Goal: Task Accomplishment & Management: Use online tool/utility

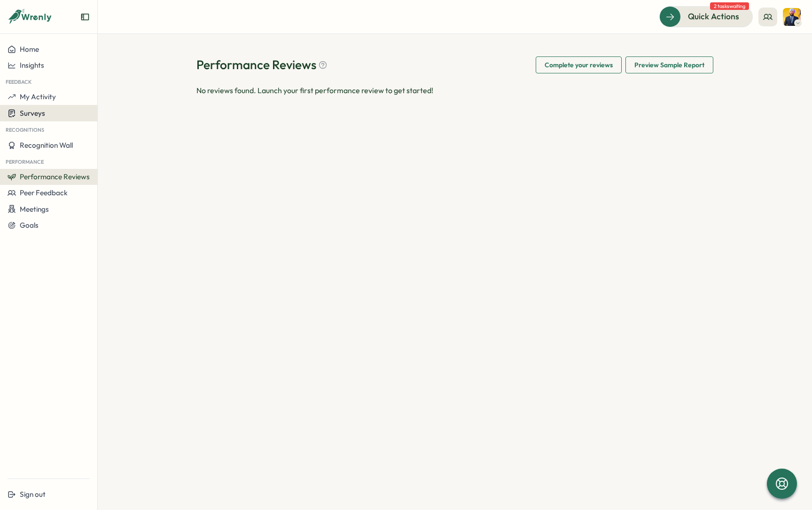
click at [39, 117] on span "Surveys" at bounding box center [32, 113] width 25 height 9
click at [147, 106] on div "Insights" at bounding box center [135, 104] width 70 height 10
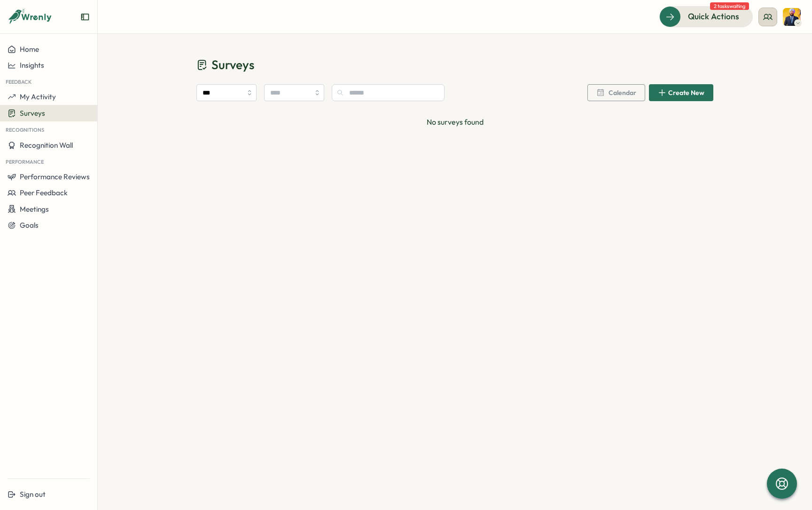
click at [775, 13] on button at bounding box center [768, 17] width 19 height 19
click at [456, 38] on div "Surveys *** Calendar Create New No surveys found" at bounding box center [455, 92] width 715 height 117
click at [45, 95] on span "My Activity" at bounding box center [38, 96] width 36 height 9
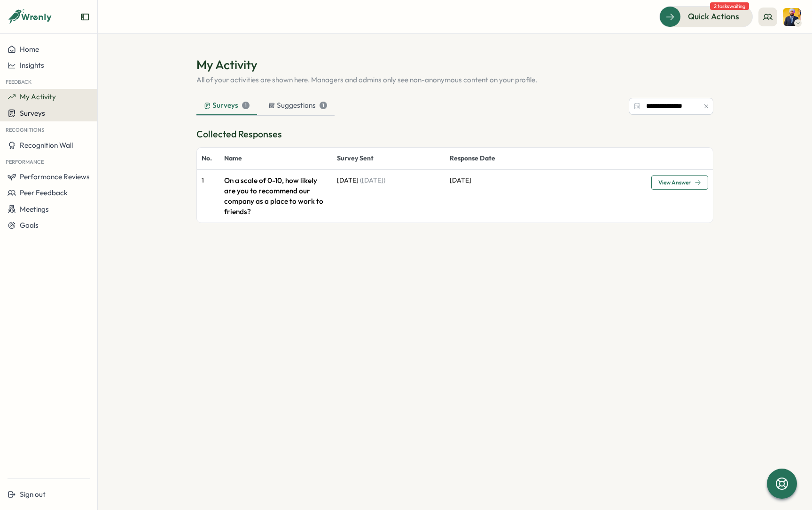
click at [45, 115] on div "Surveys" at bounding box center [49, 113] width 82 height 9
click at [120, 126] on div "Create New Survey" at bounding box center [139, 122] width 62 height 10
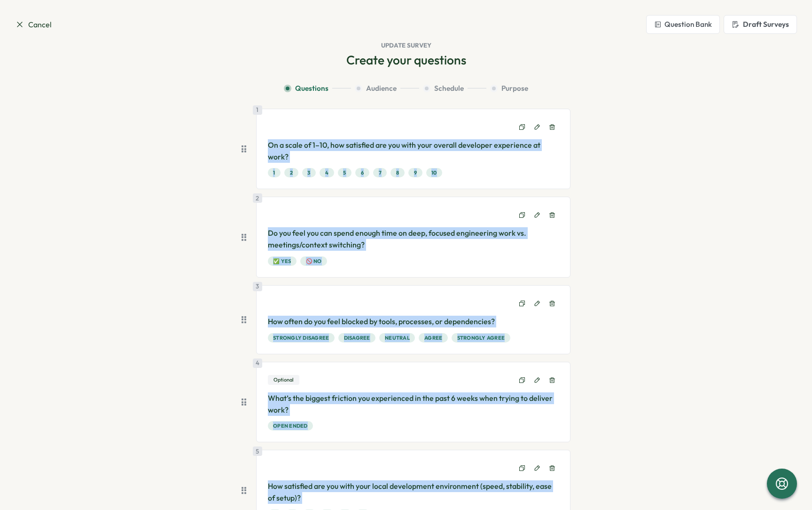
drag, startPoint x: 497, startPoint y: 424, endPoint x: 199, endPoint y: 56, distance: 472.6
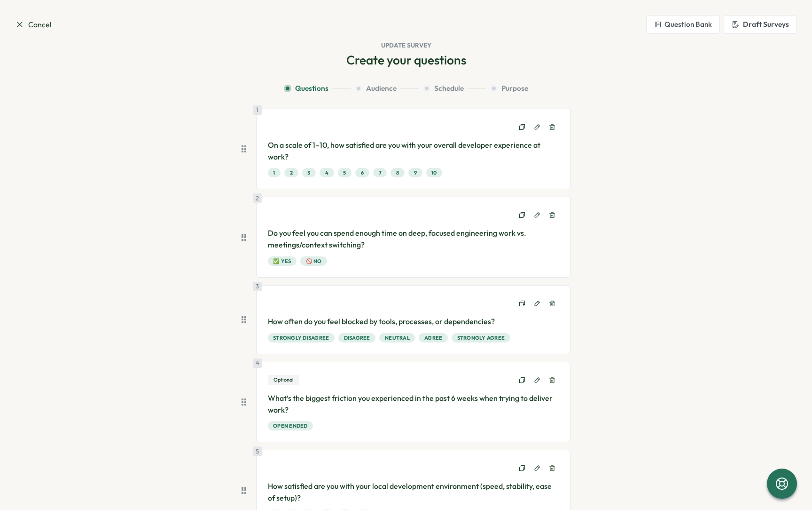
click at [649, 22] on button "Question Bank" at bounding box center [683, 24] width 74 height 19
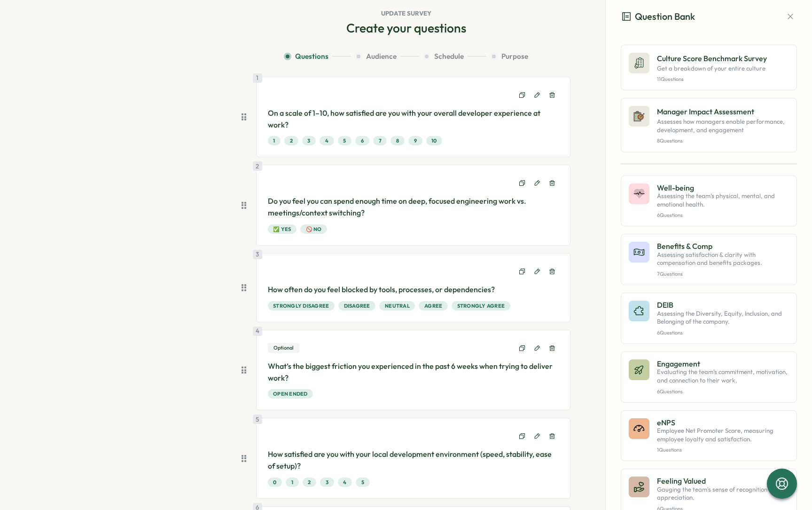
scroll to position [44, 0]
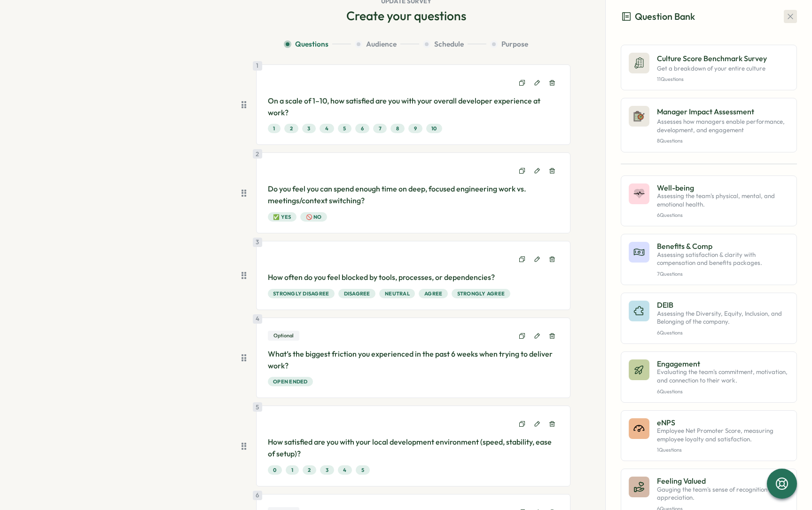
click at [649, 14] on icon "button" at bounding box center [790, 16] width 9 height 9
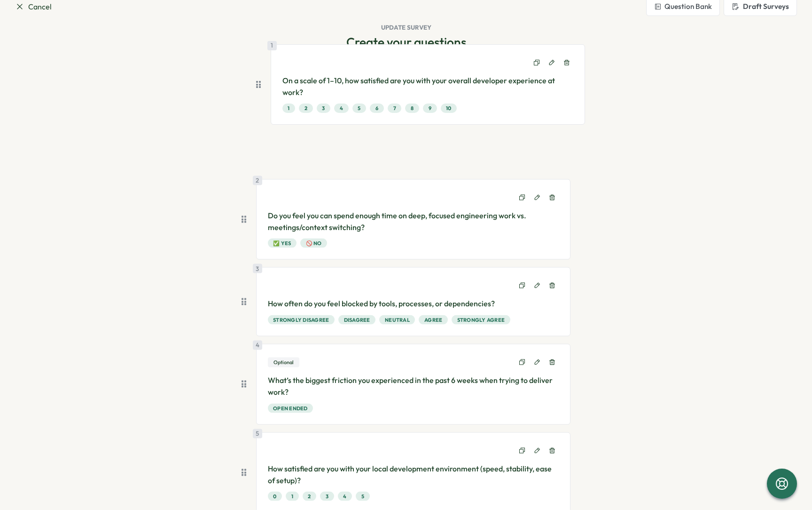
scroll to position [0, 0]
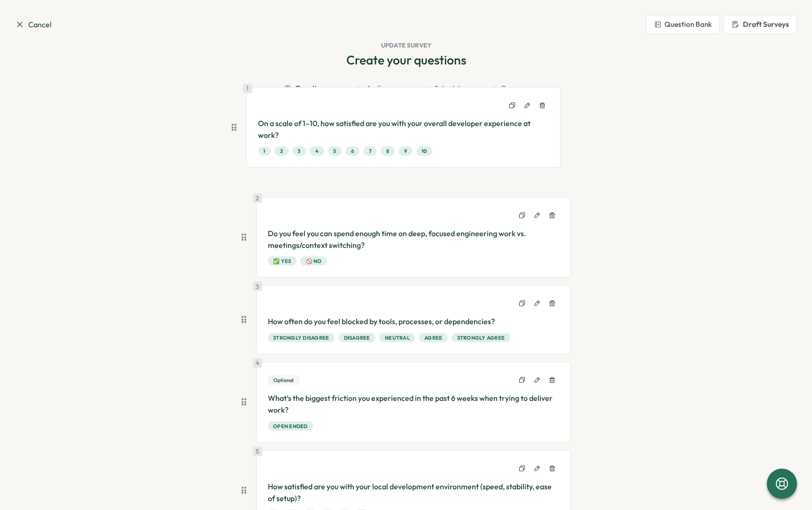
drag, startPoint x: 243, startPoint y: 57, endPoint x: 237, endPoint y: 95, distance: 38.6
